Goal: Task Accomplishment & Management: Manage account settings

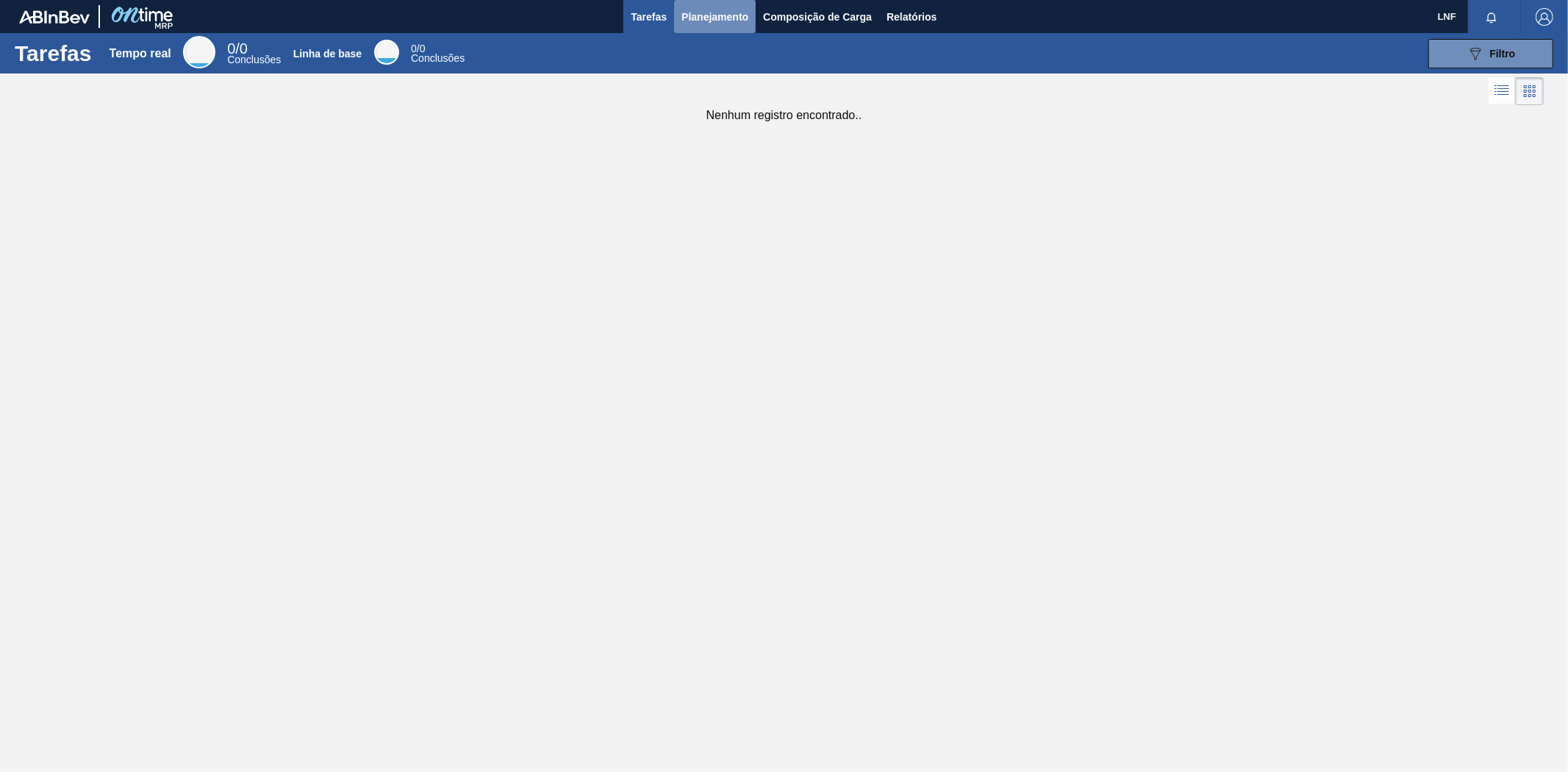
click at [703, 23] on font "Planejamento" at bounding box center [715, 17] width 67 height 17
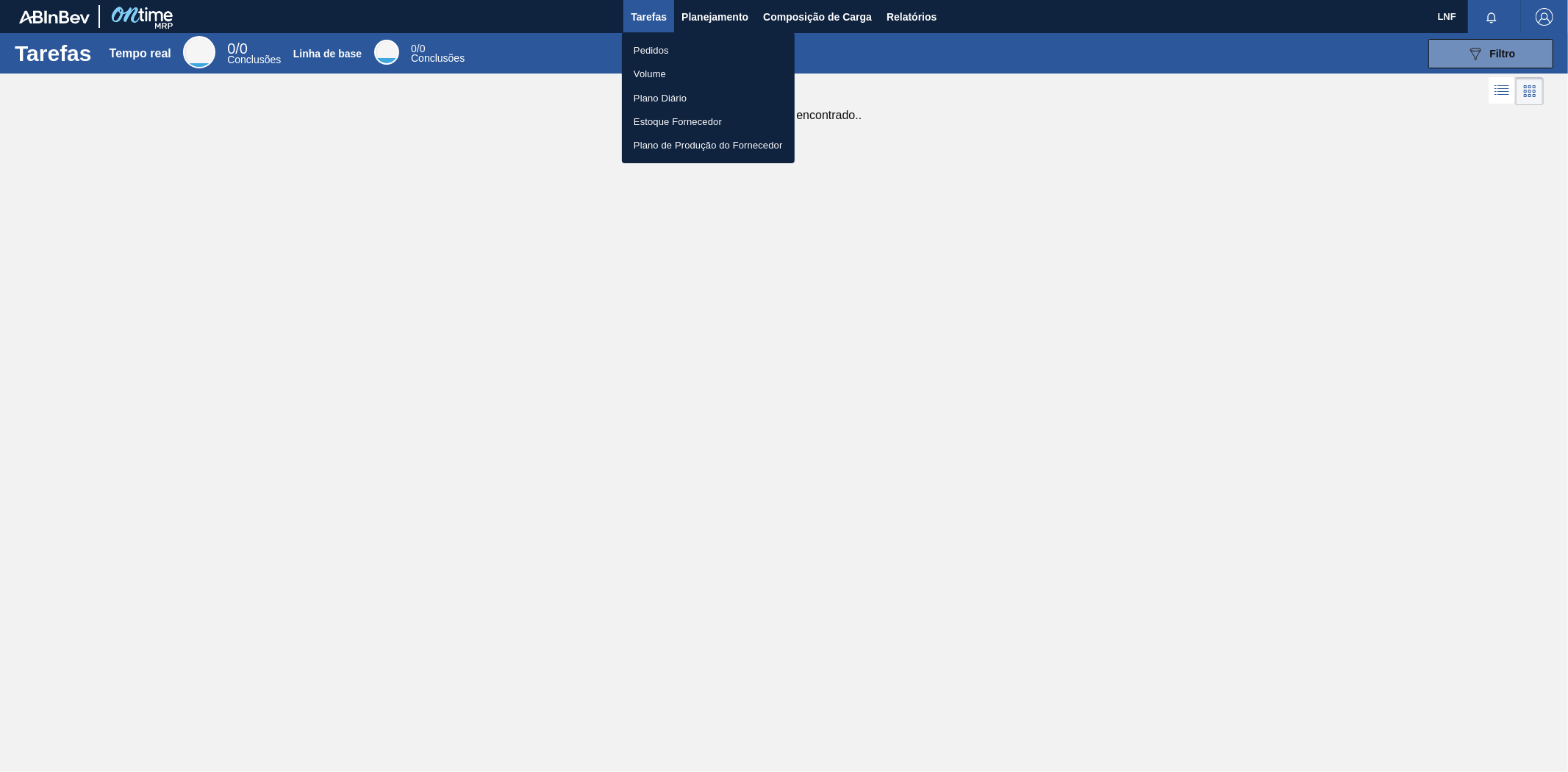
click at [672, 52] on li "Pedidos" at bounding box center [708, 50] width 172 height 23
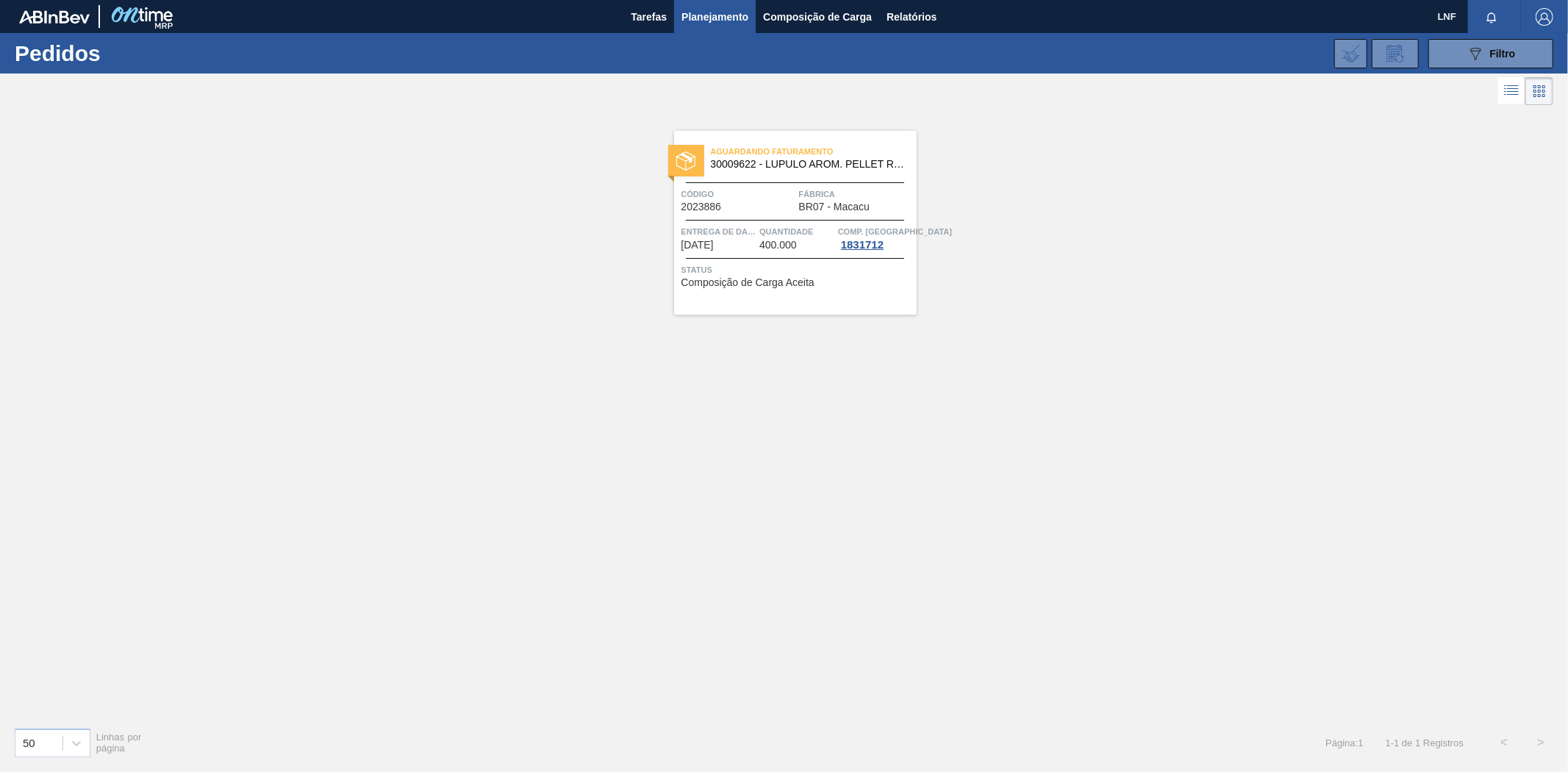
click at [781, 244] on font "400.000" at bounding box center [777, 245] width 37 height 12
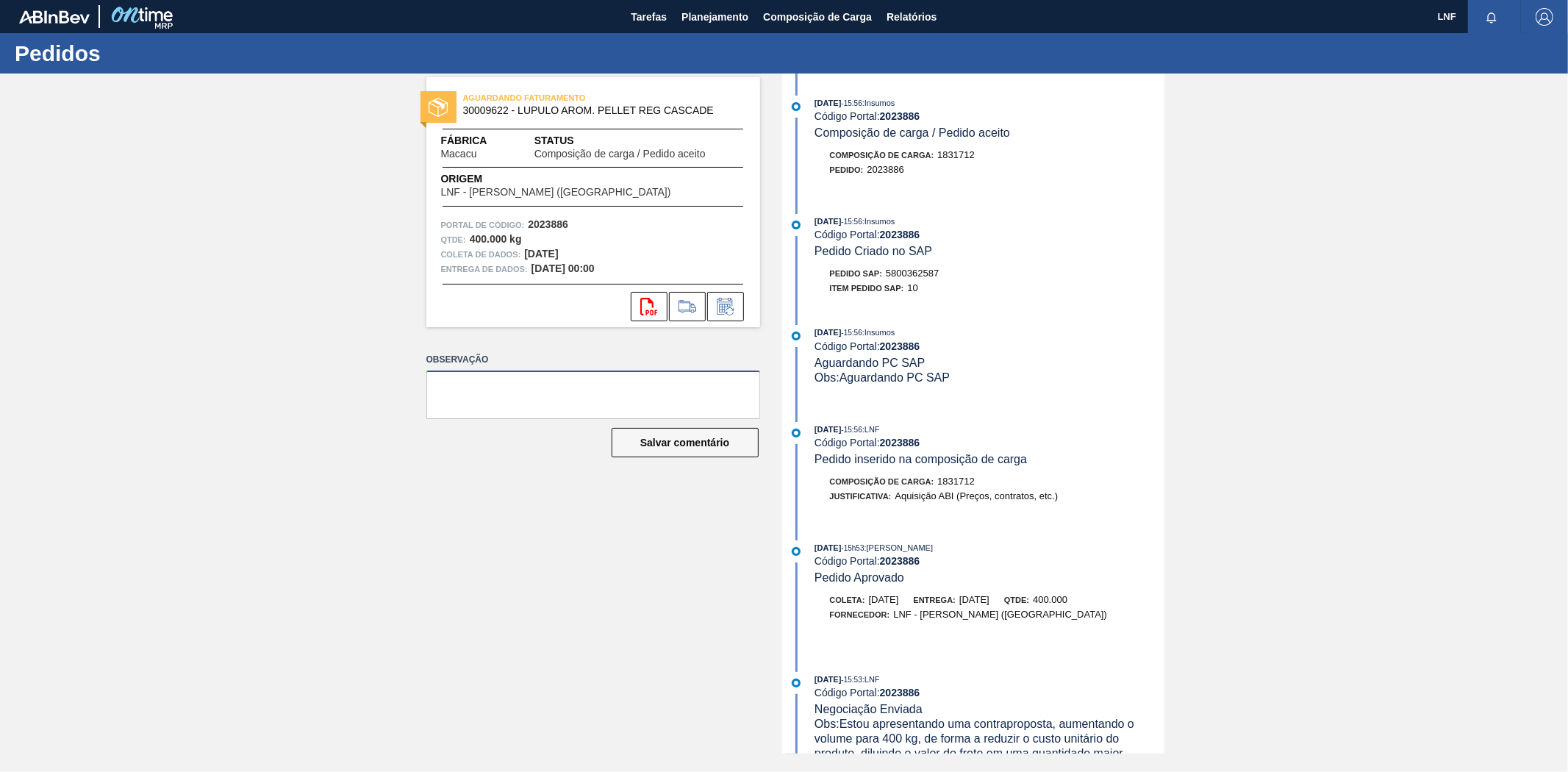
click at [548, 393] on textarea at bounding box center [593, 395] width 333 height 49
click at [723, 390] on textarea "Pedido sendo carregado no dia 05/09 para entregar no dia" at bounding box center [593, 395] width 333 height 49
type textarea "Pedido sendo carregado no dia 05/09 para entregar até dia [DATE]"
click at [715, 446] on font "Salvar comentário" at bounding box center [685, 443] width 89 height 12
